Goal: Use online tool/utility: Utilize a website feature to perform a specific function

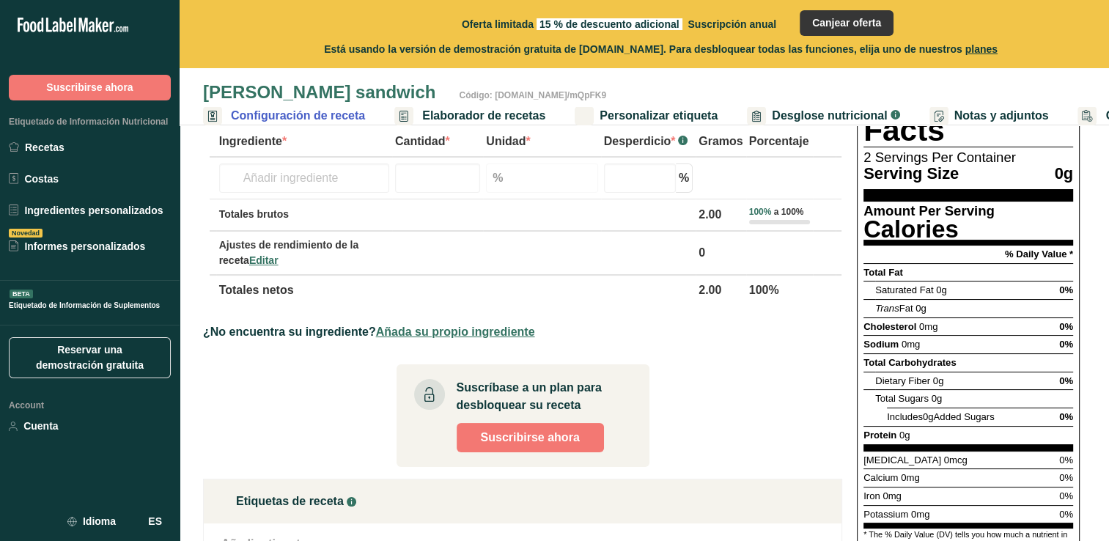
scroll to position [147, 0]
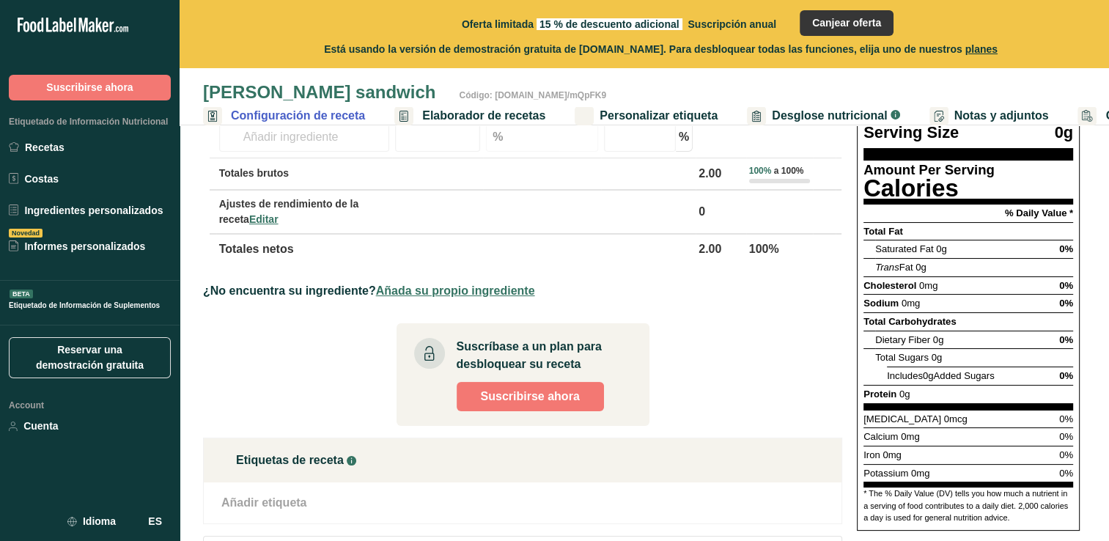
scroll to position [147, 0]
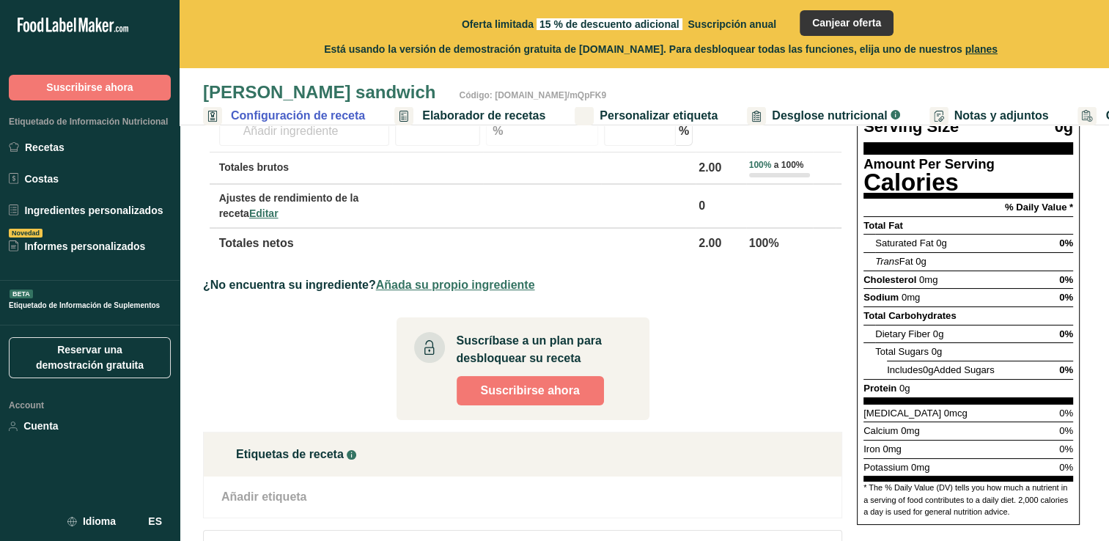
click at [1006, 271] on div "Cholesterol 0mg 0%" at bounding box center [969, 280] width 210 height 18
drag, startPoint x: 982, startPoint y: 246, endPoint x: 974, endPoint y: 254, distance: 10.4
click at [974, 254] on section "Total Fat Saturated Fat 0g 0% Trans Fat 0g Cholesterol 0mg 0% Sodium 0mg 0% Tot…" at bounding box center [969, 310] width 210 height 188
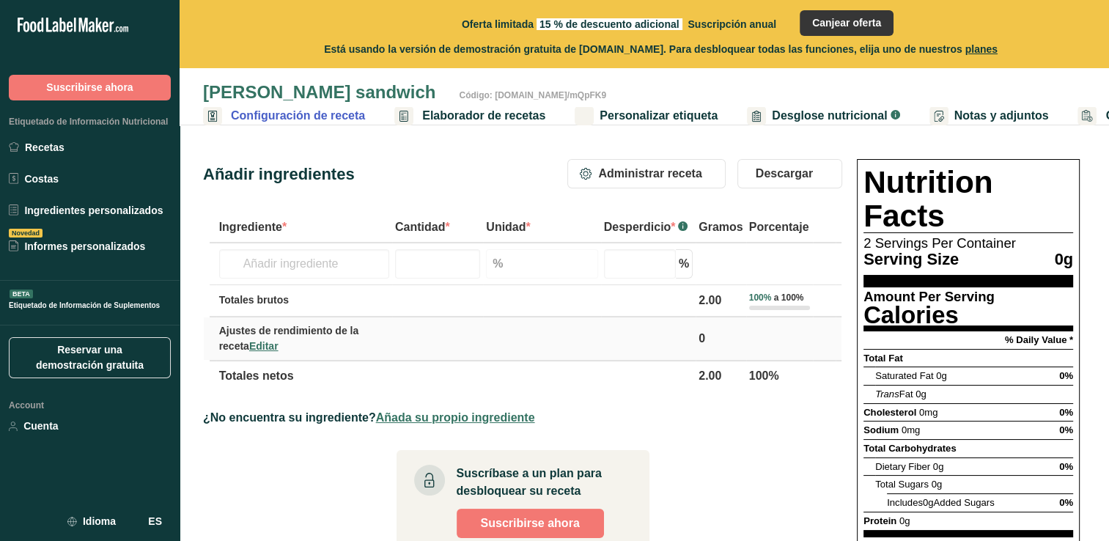
scroll to position [0, 0]
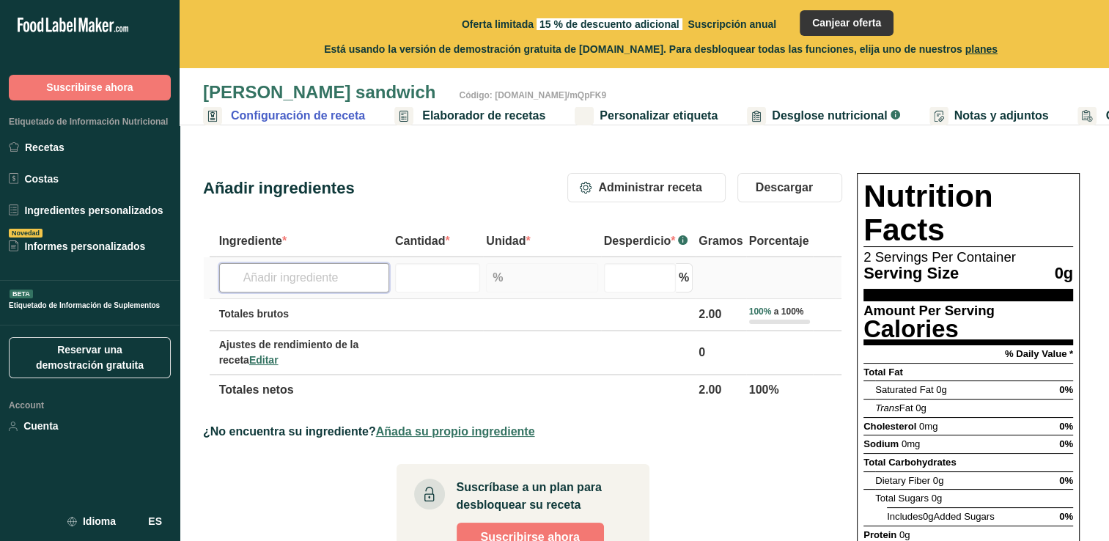
click at [343, 280] on input "text" at bounding box center [304, 277] width 170 height 29
type input "fresa"
click at [444, 286] on input "number" at bounding box center [437, 277] width 85 height 29
type input "1"
click at [658, 453] on section "Ingrediente * Cantidad * Unidad * Desperdicio * .a-a{fill:#347362;}.b-a{fill:#f…" at bounding box center [522, 511] width 639 height 570
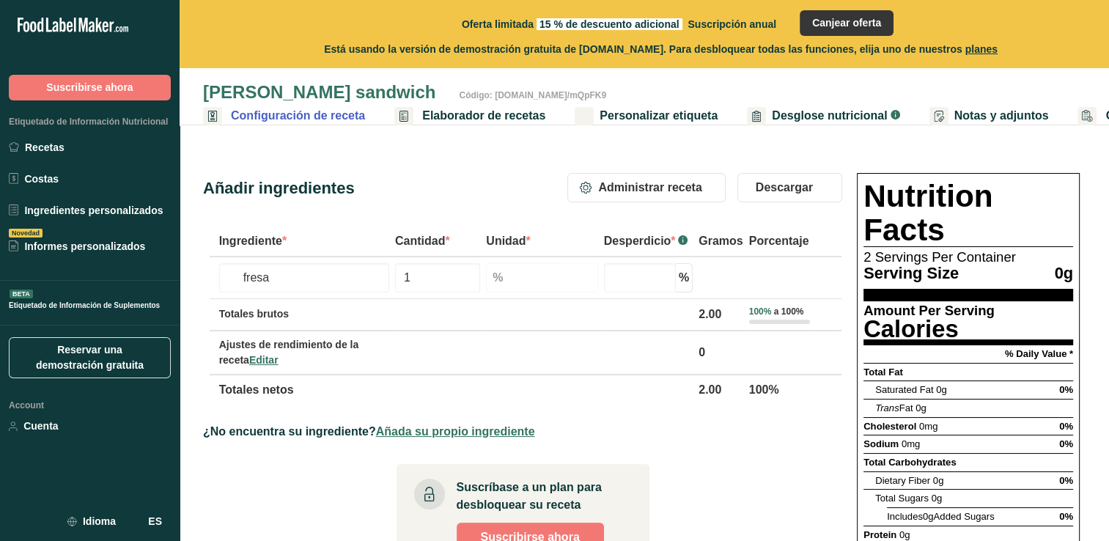
click at [1068, 421] on span "0%" at bounding box center [1066, 426] width 14 height 11
drag, startPoint x: 1063, startPoint y: 391, endPoint x: 1053, endPoint y: 400, distance: 13.1
click at [1053, 417] on div "Cholesterol 0mg 0%" at bounding box center [969, 426] width 210 height 18
drag, startPoint x: 1053, startPoint y: 400, endPoint x: 976, endPoint y: 376, distance: 79.8
click at [981, 399] on div "Trans Fat 0g" at bounding box center [974, 408] width 198 height 18
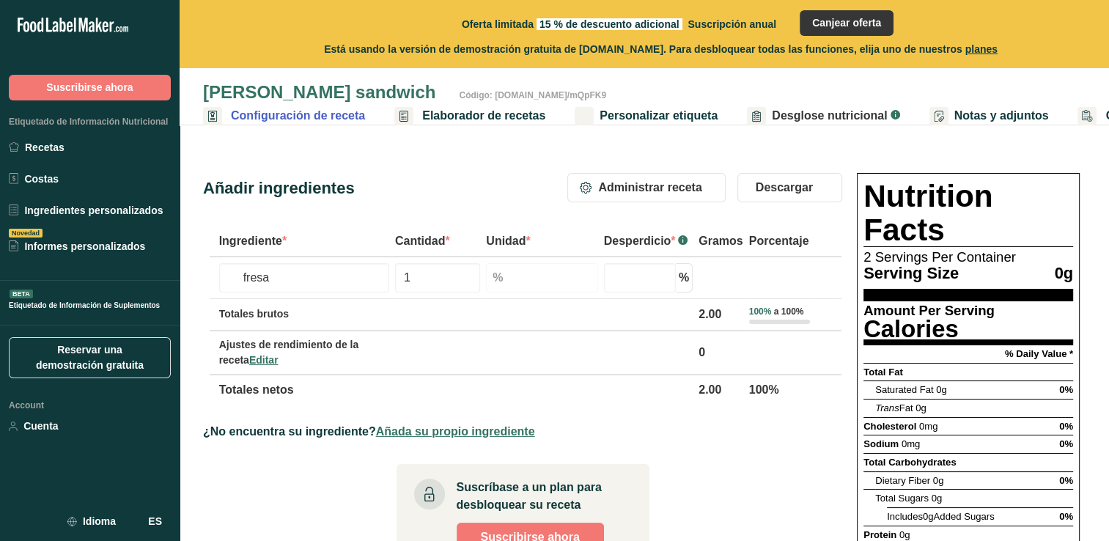
click at [833, 111] on span "Desglose nutricional" at bounding box center [829, 116] width 115 height 18
